Goal: Transaction & Acquisition: Purchase product/service

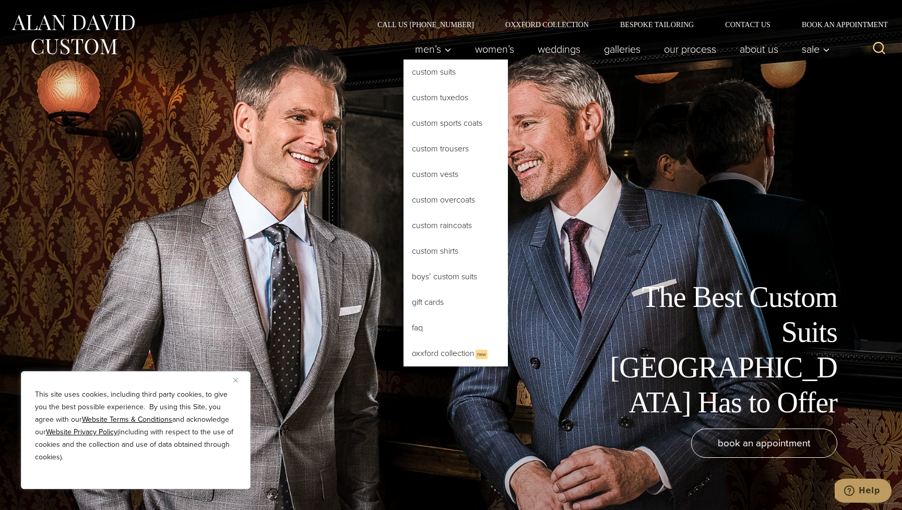
click at [449, 74] on link "Custom Suits" at bounding box center [455, 71] width 104 height 25
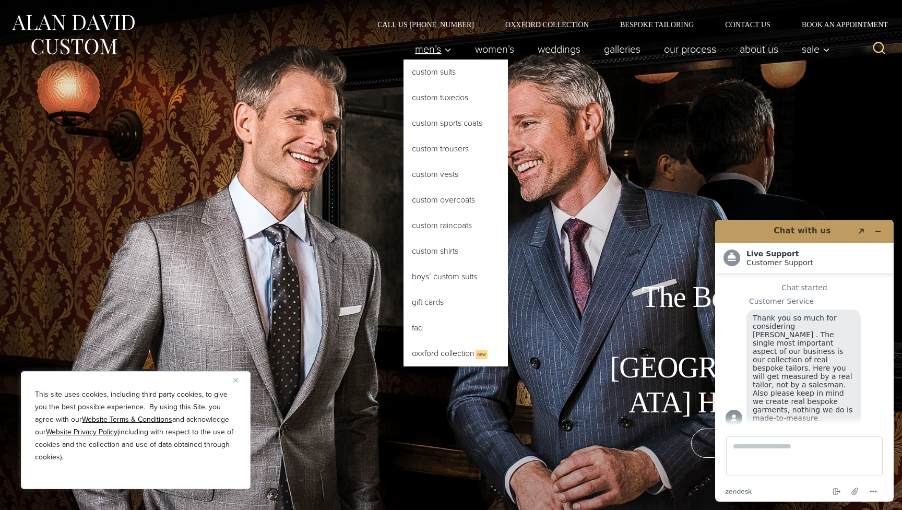
click at [432, 45] on span "Men’s" at bounding box center [433, 49] width 37 height 10
click at [425, 51] on span "Men’s" at bounding box center [433, 49] width 37 height 10
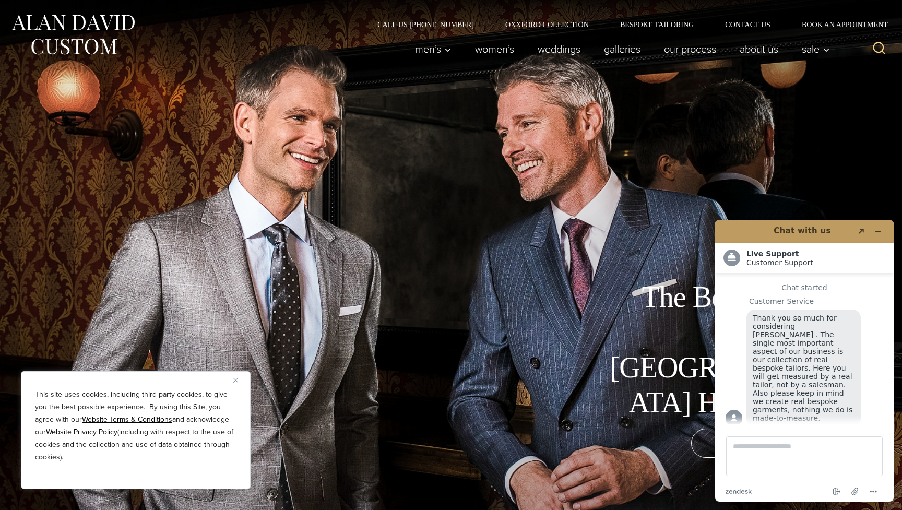
click at [558, 26] on link "Oxxford Collection" at bounding box center [547, 24] width 115 height 7
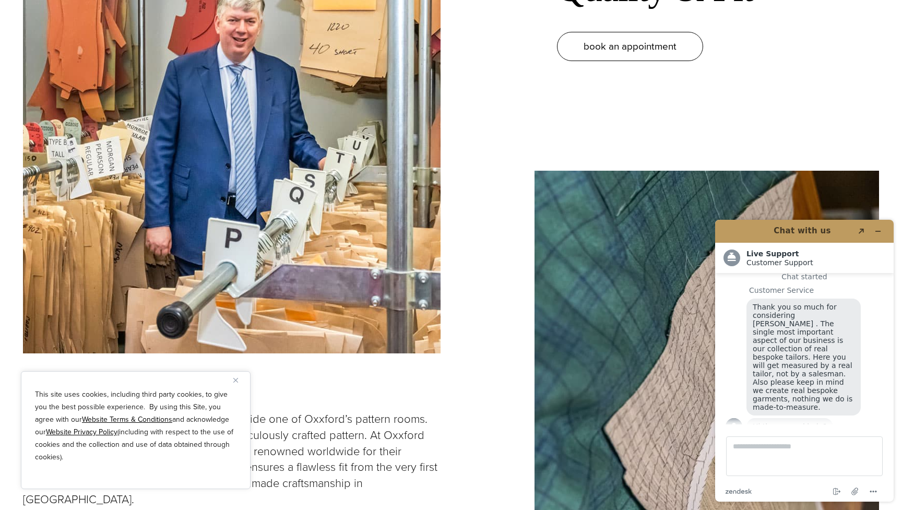
scroll to position [884, 0]
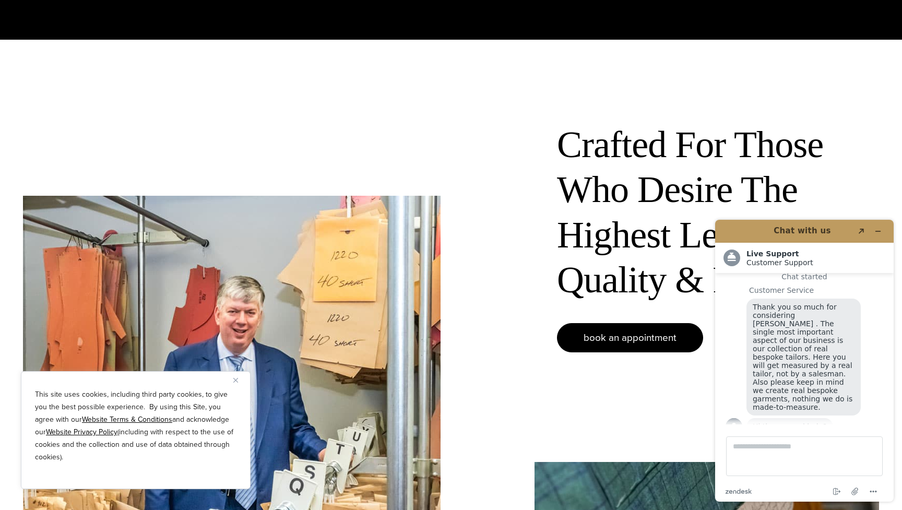
click at [583, 336] on span "book an appointment" at bounding box center [629, 337] width 93 height 15
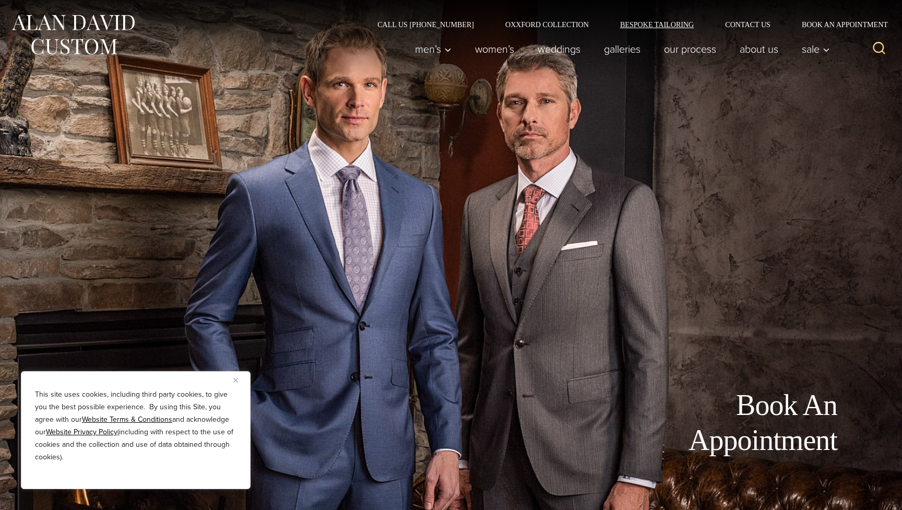
scroll to position [11, 0]
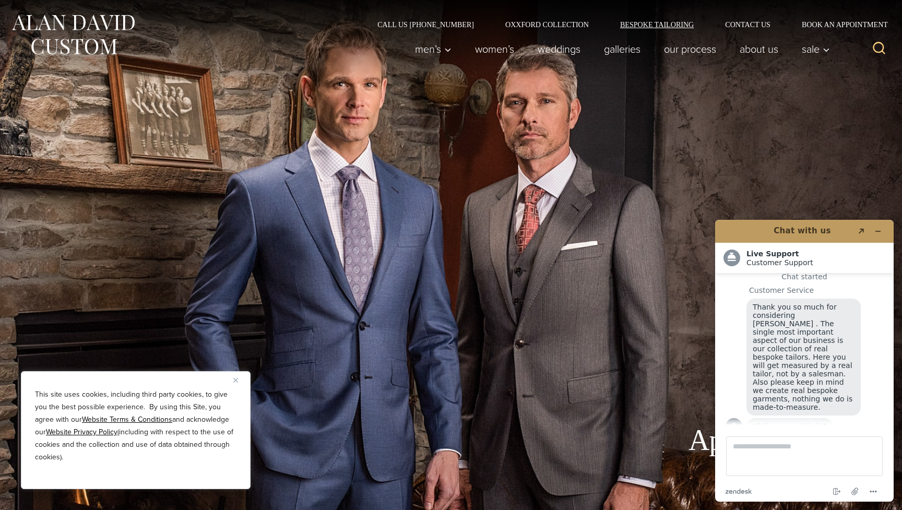
click at [647, 23] on link "Bespoke Tailoring" at bounding box center [656, 24] width 105 height 7
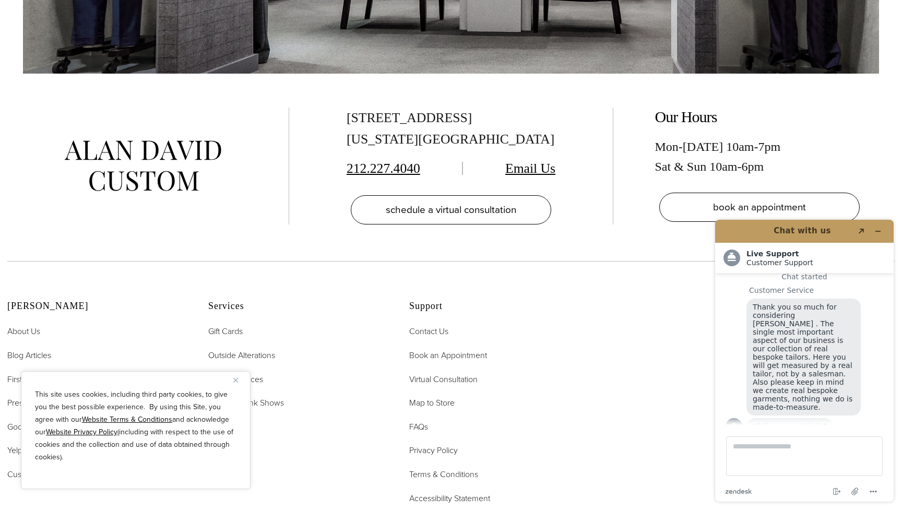
scroll to position [4781, 0]
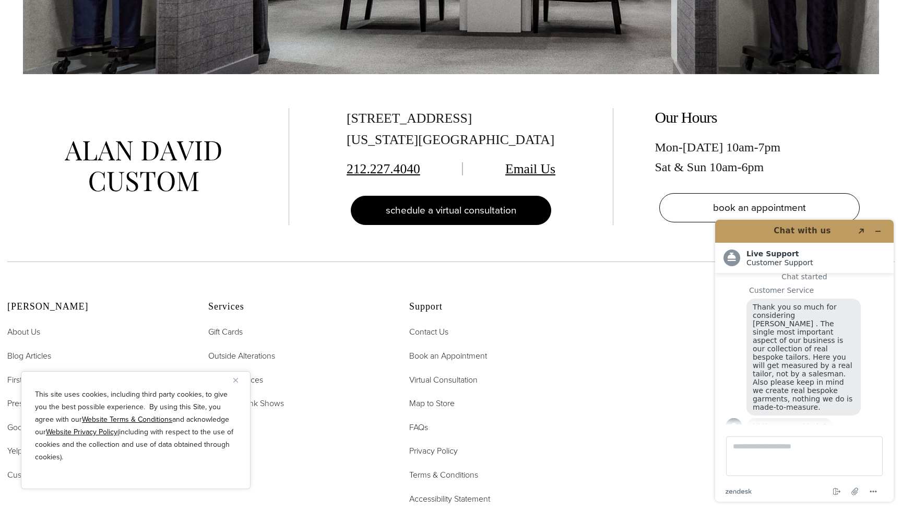
click at [522, 196] on link "schedule a virtual consultation" at bounding box center [451, 210] width 200 height 29
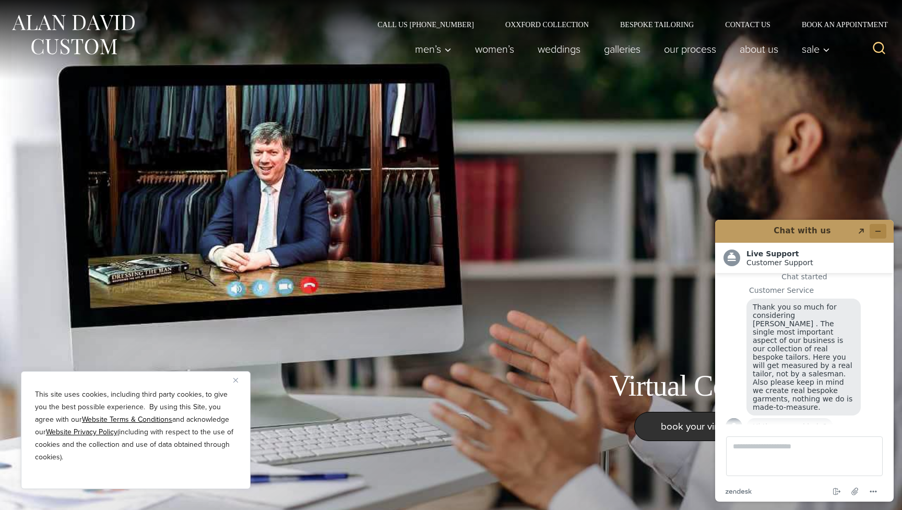
click at [878, 229] on icon "Minimize widget" at bounding box center [877, 231] width 7 height 7
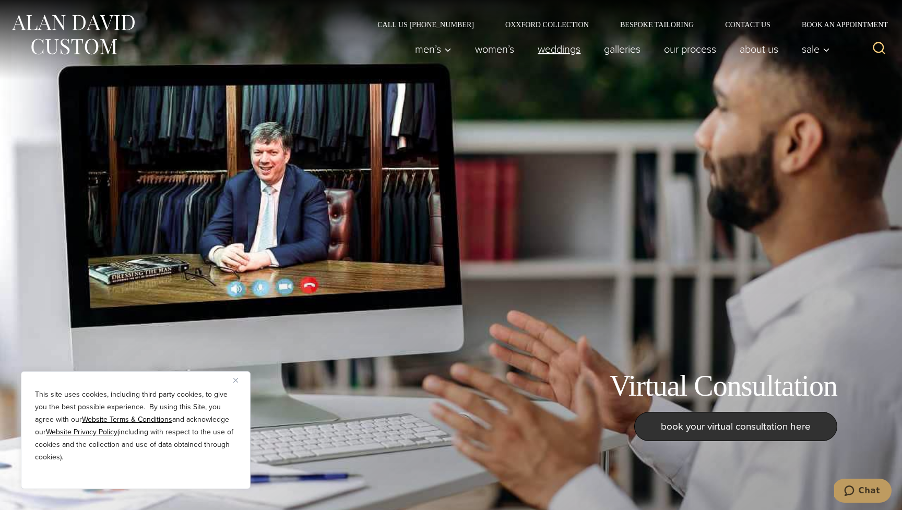
click at [538, 53] on link "weddings" at bounding box center [559, 49] width 66 height 21
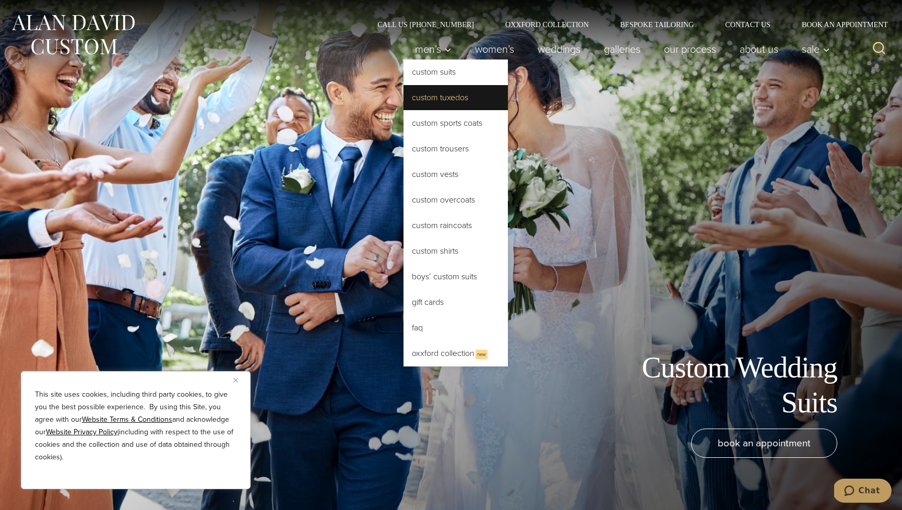
click at [432, 95] on link "Custom Tuxedos" at bounding box center [455, 97] width 104 height 25
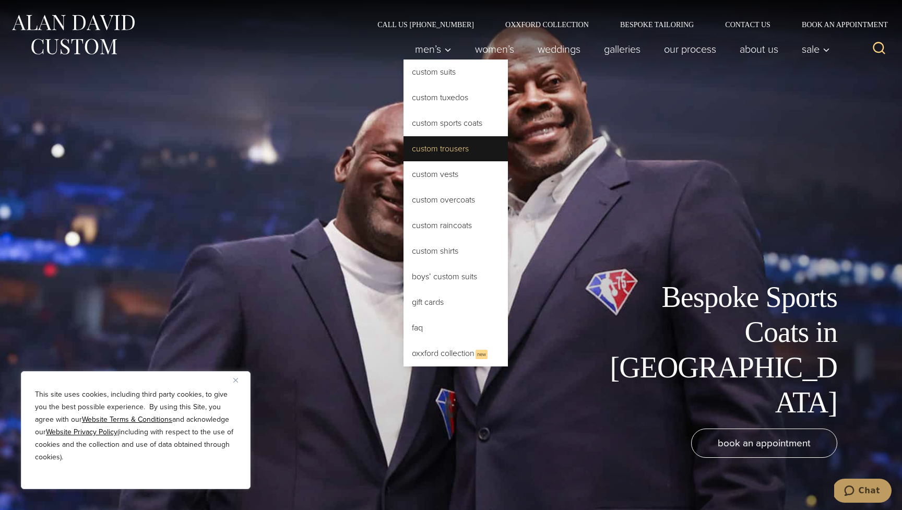
click at [446, 153] on link "Custom Trousers" at bounding box center [455, 148] width 104 height 25
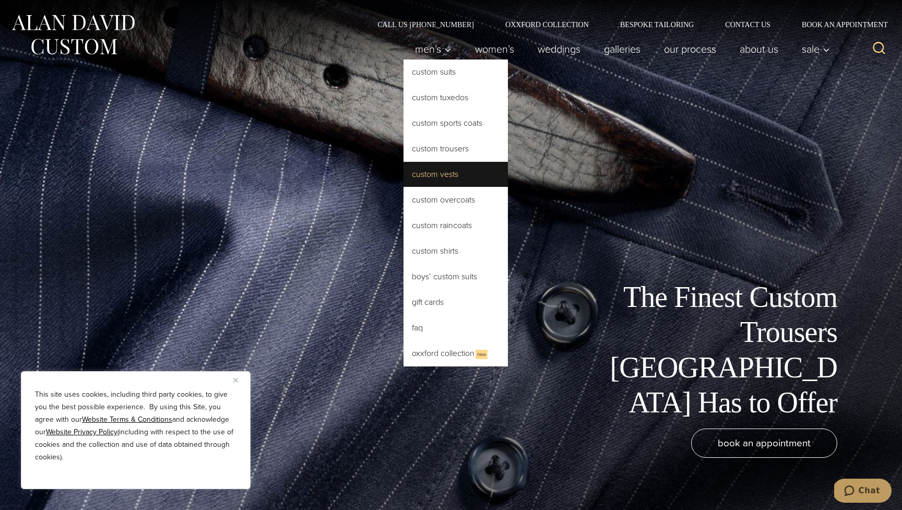
click at [457, 176] on link "Custom Vests" at bounding box center [455, 174] width 104 height 25
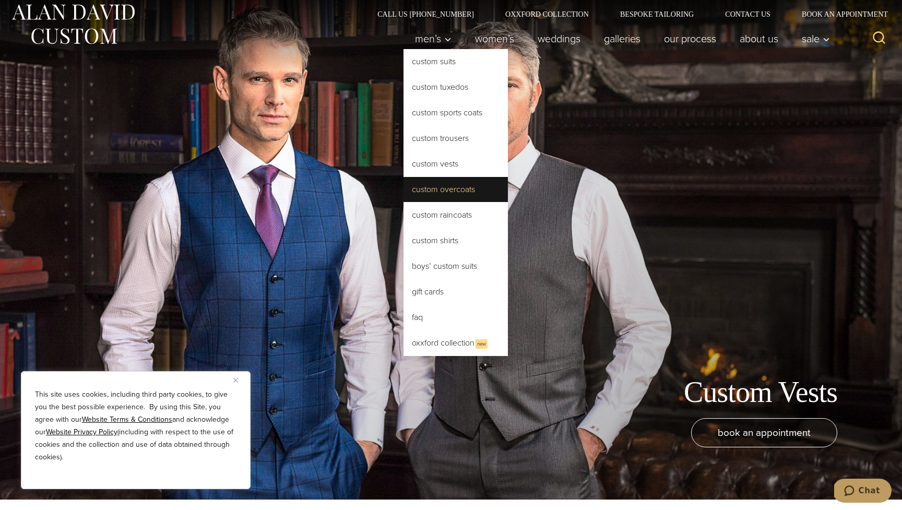
click at [450, 190] on link "Custom Overcoats" at bounding box center [455, 189] width 104 height 25
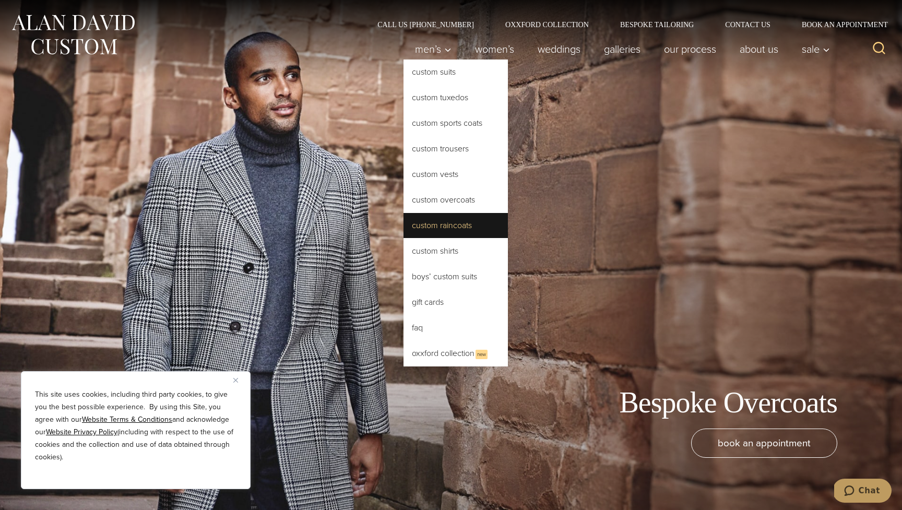
click at [452, 221] on link "Custom Raincoats" at bounding box center [455, 225] width 104 height 25
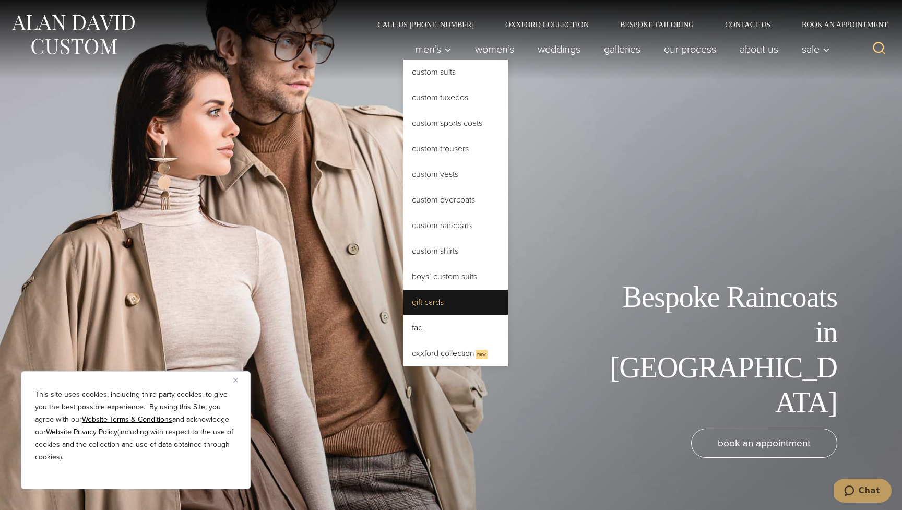
click at [457, 306] on link "Gift Cards" at bounding box center [455, 302] width 104 height 25
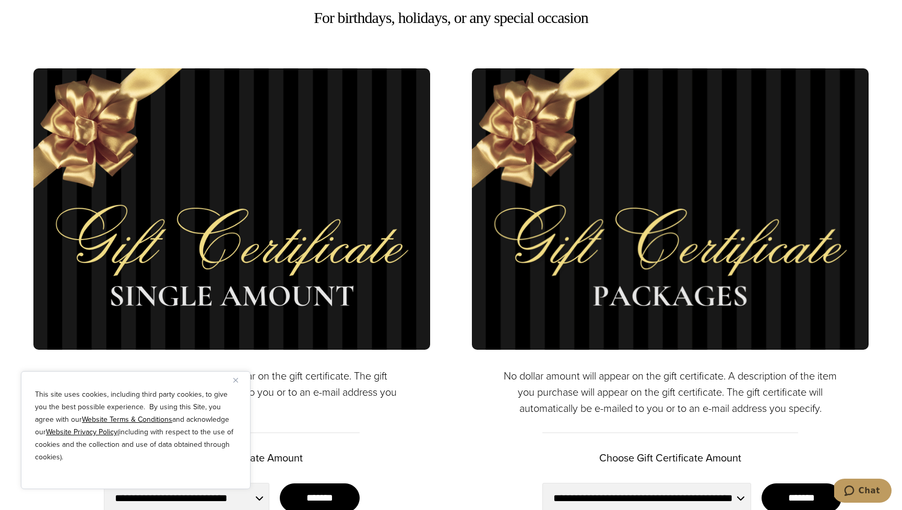
scroll to position [720, 0]
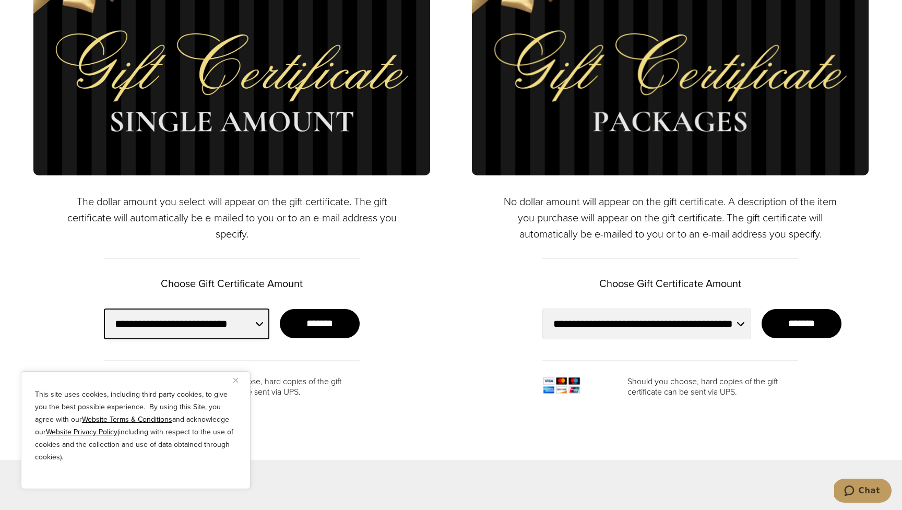
select select "**********"
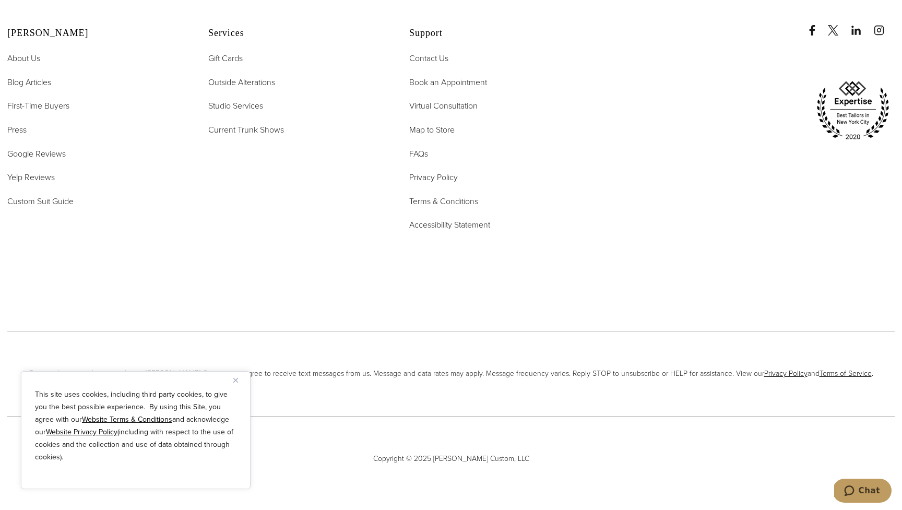
scroll to position [2363, 0]
